Goal: Find specific page/section: Find specific page/section

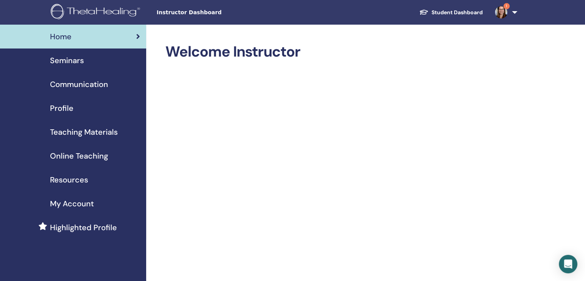
click at [502, 13] on img at bounding box center [501, 12] width 12 height 12
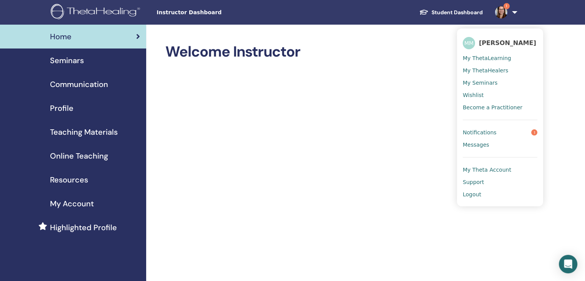
click at [482, 133] on span "Notifications" at bounding box center [479, 132] width 34 height 7
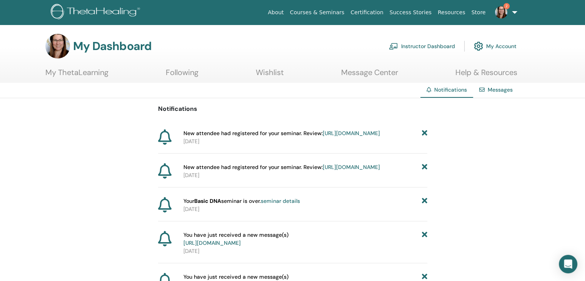
click at [322, 136] on link "[URL][DOMAIN_NAME]" at bounding box center [350, 133] width 57 height 7
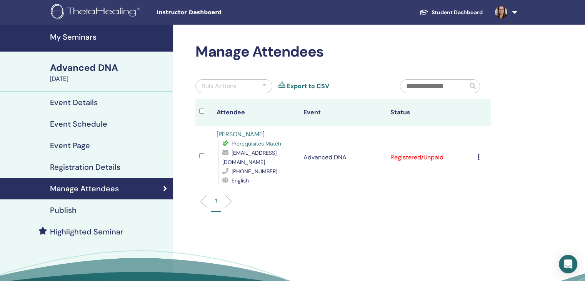
click at [78, 36] on h4 "My Seminars" at bounding box center [109, 36] width 118 height 9
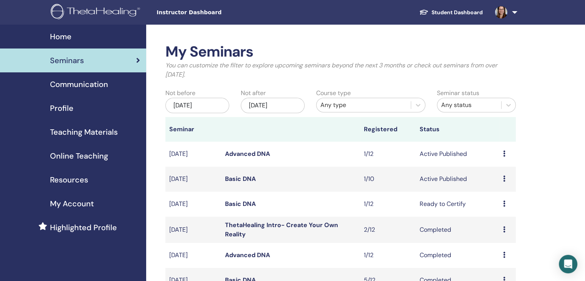
click at [379, 51] on h2 "My Seminars" at bounding box center [340, 52] width 350 height 18
